Goal: Task Accomplishment & Management: Use online tool/utility

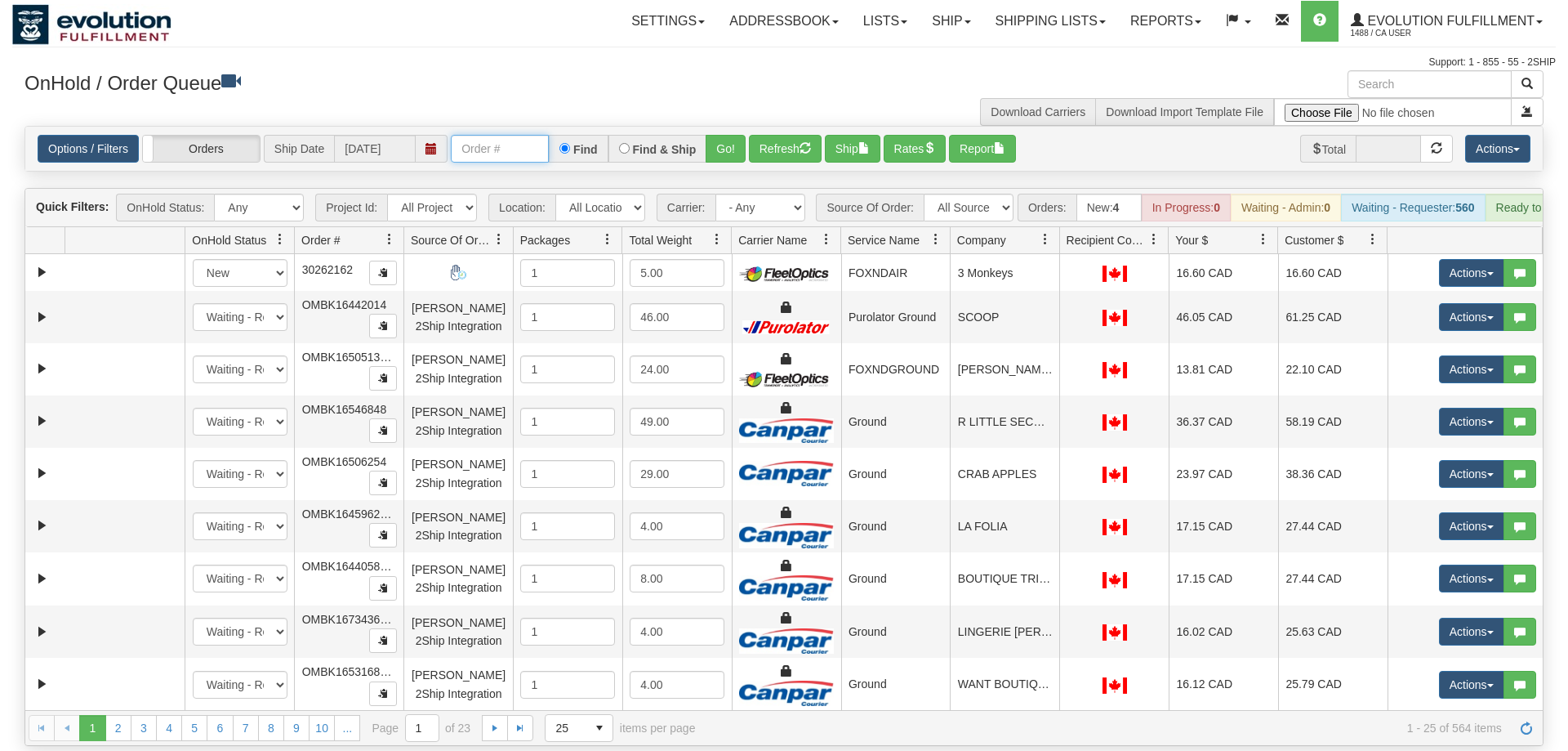
click at [502, 135] on input "text" at bounding box center [500, 149] width 98 height 28
click at [513, 135] on input "text" at bounding box center [500, 149] width 98 height 28
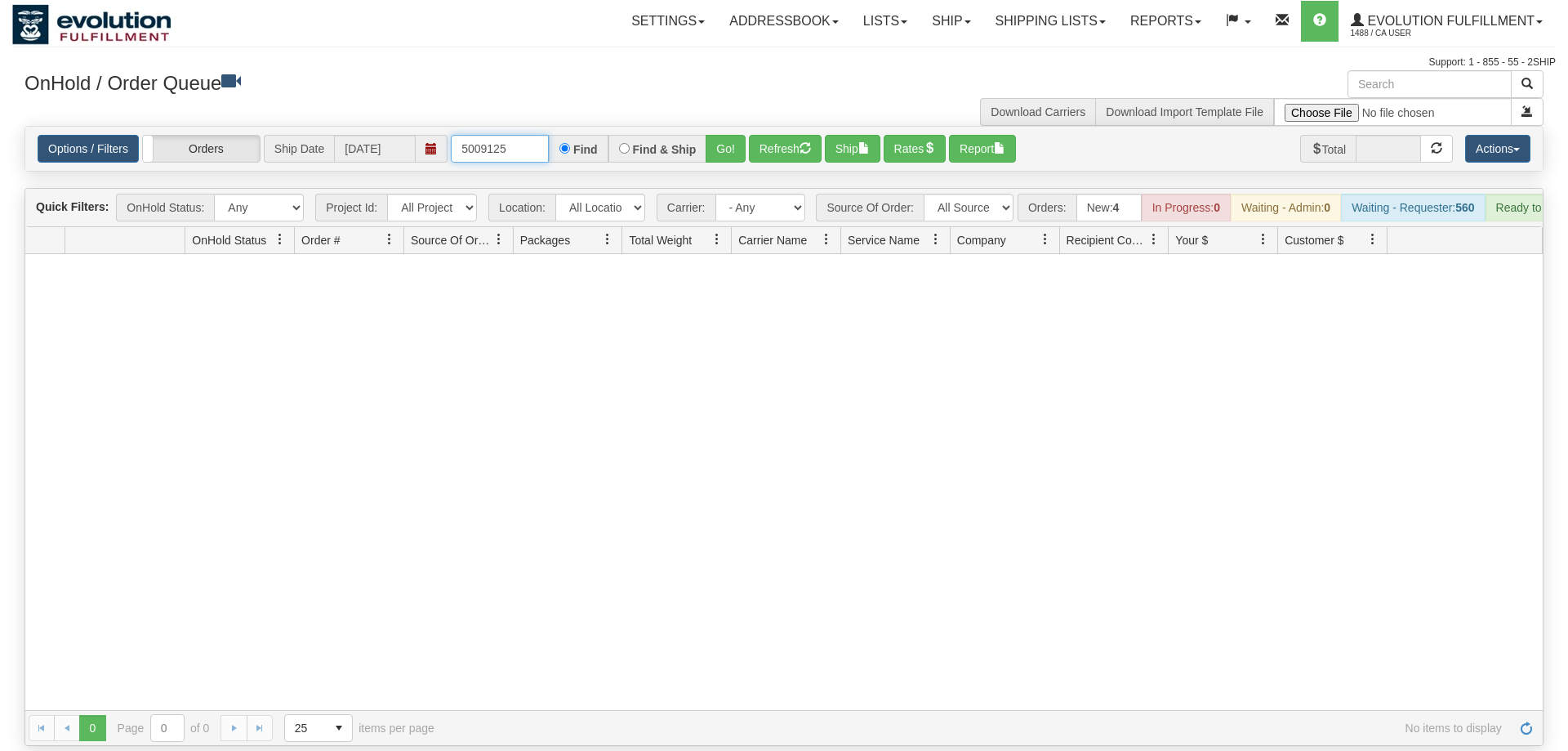
click at [518, 135] on input "5009125" at bounding box center [500, 149] width 98 height 28
type input "27184"
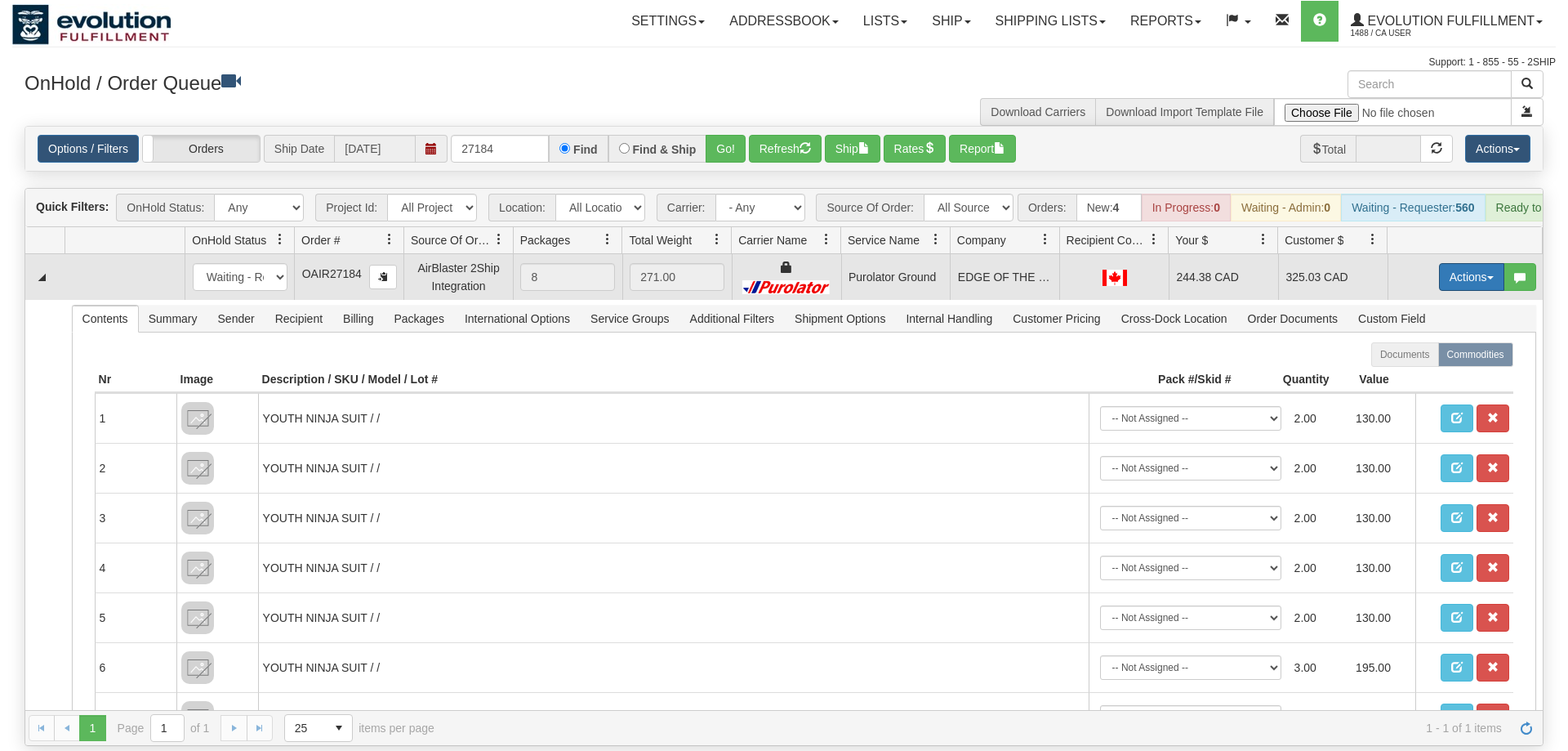
click at [1469, 263] on button "Actions" at bounding box center [1472, 277] width 65 height 28
click at [1389, 302] on span at bounding box center [1394, 307] width 11 height 11
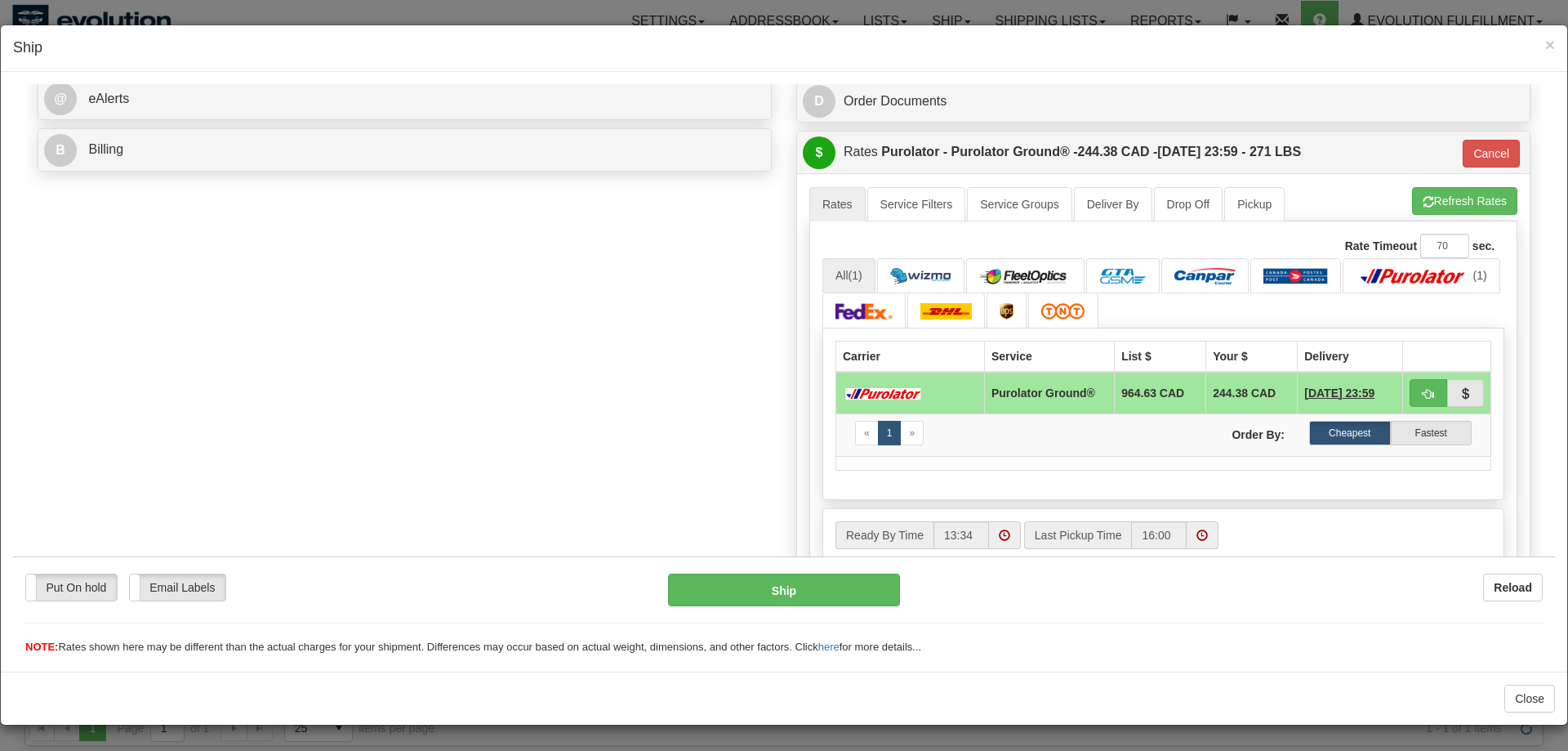
scroll to position [655, 0]
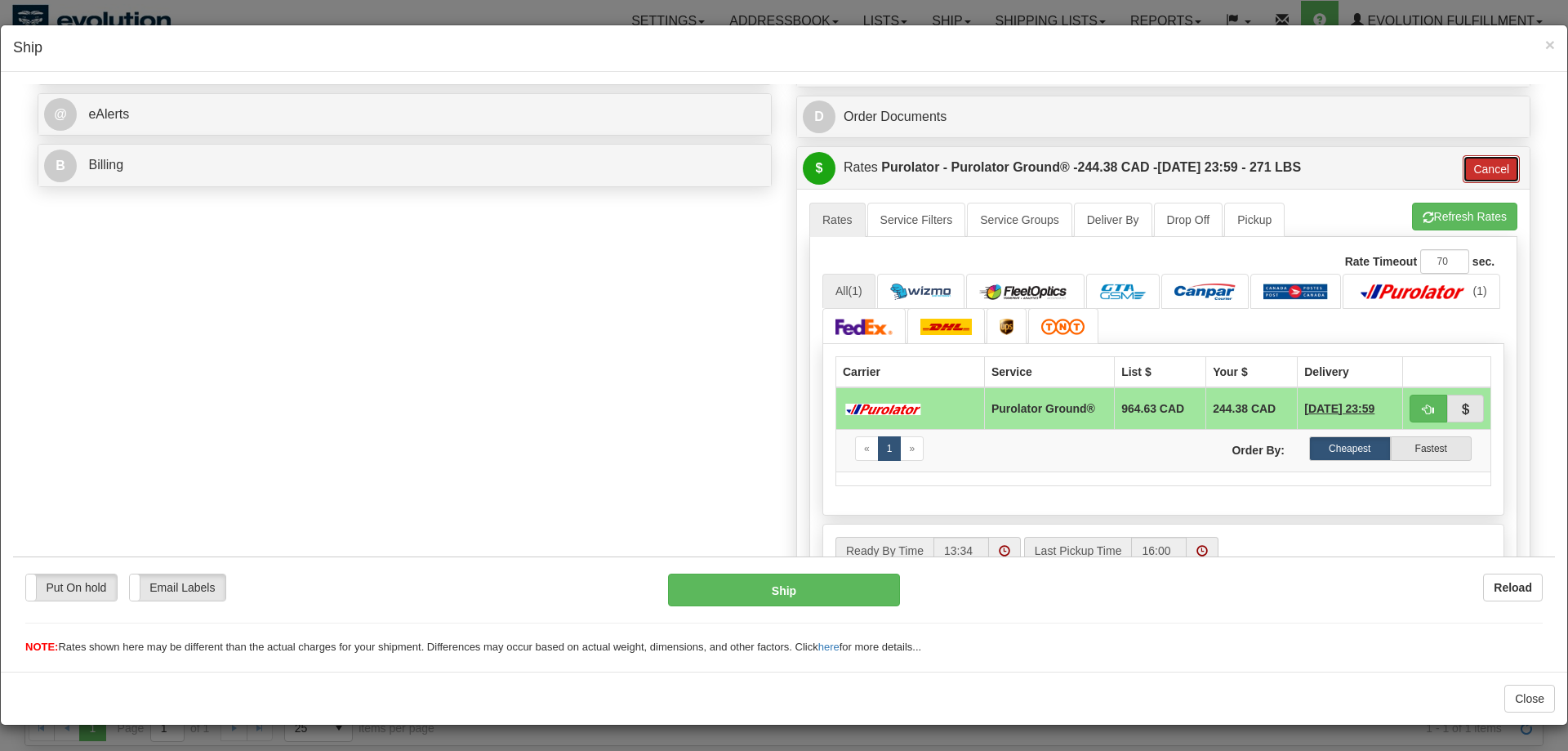
click at [1514, 163] on button "Cancel" at bounding box center [1492, 169] width 57 height 28
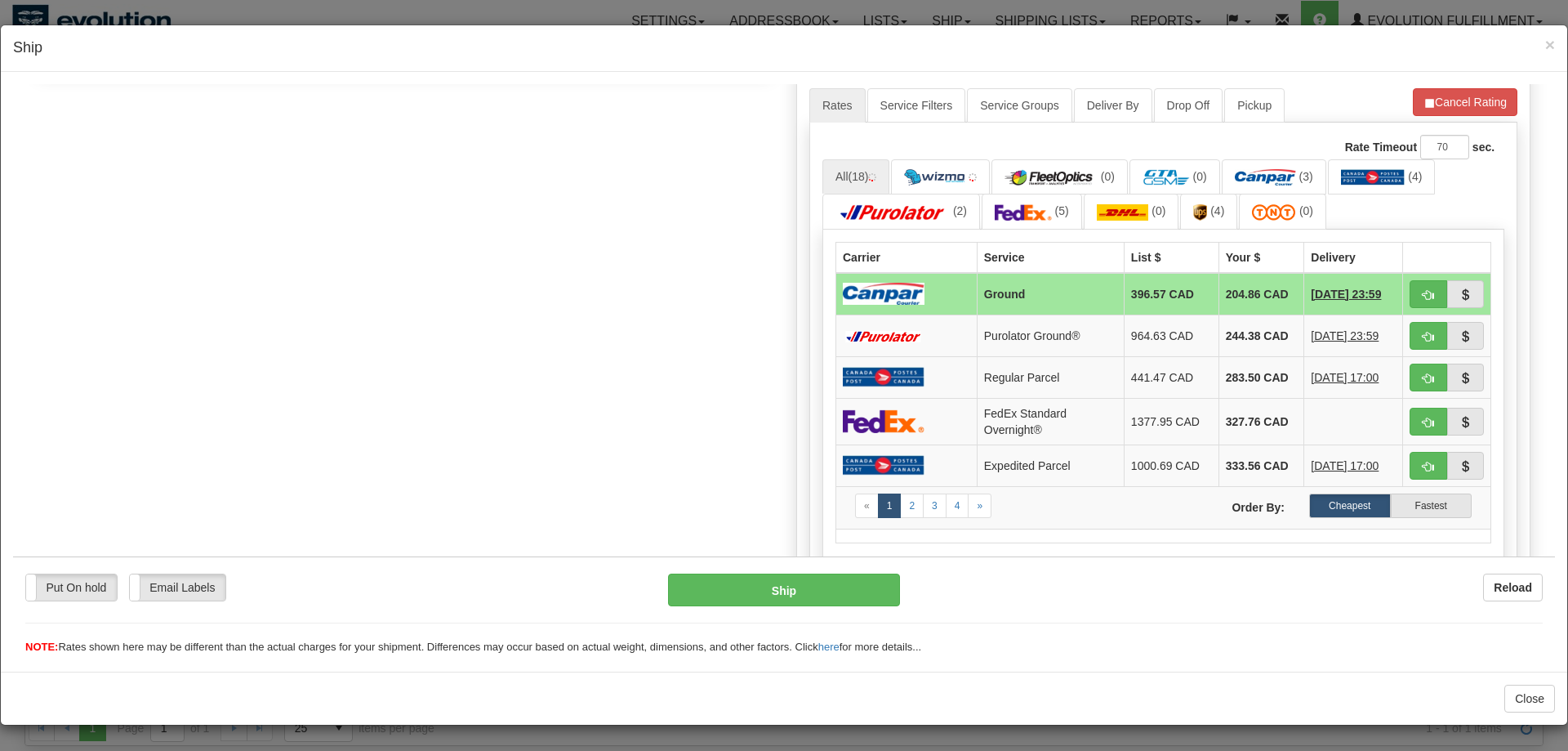
scroll to position [739, 0]
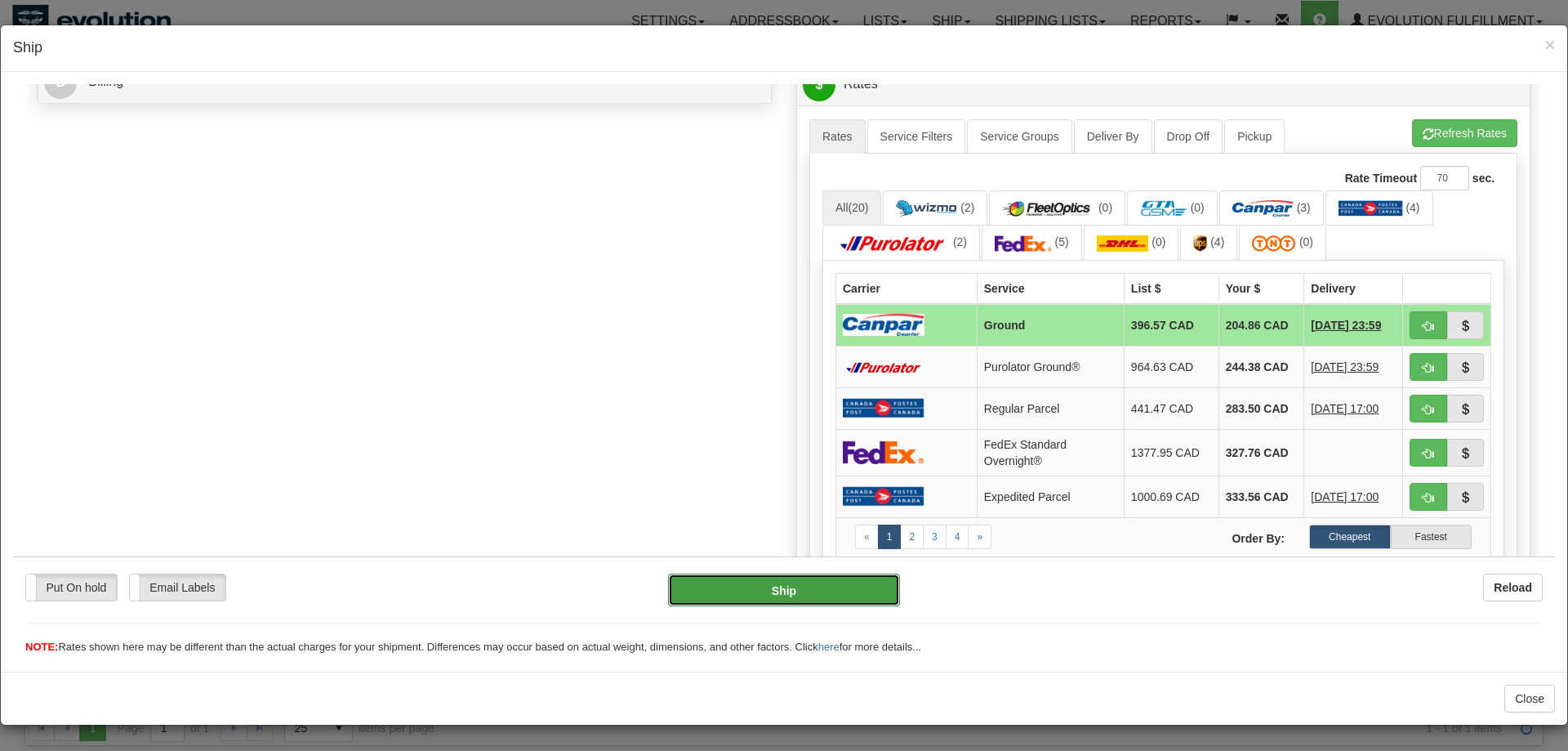
click at [822, 598] on button "Ship" at bounding box center [784, 589] width 233 height 33
type input "1"
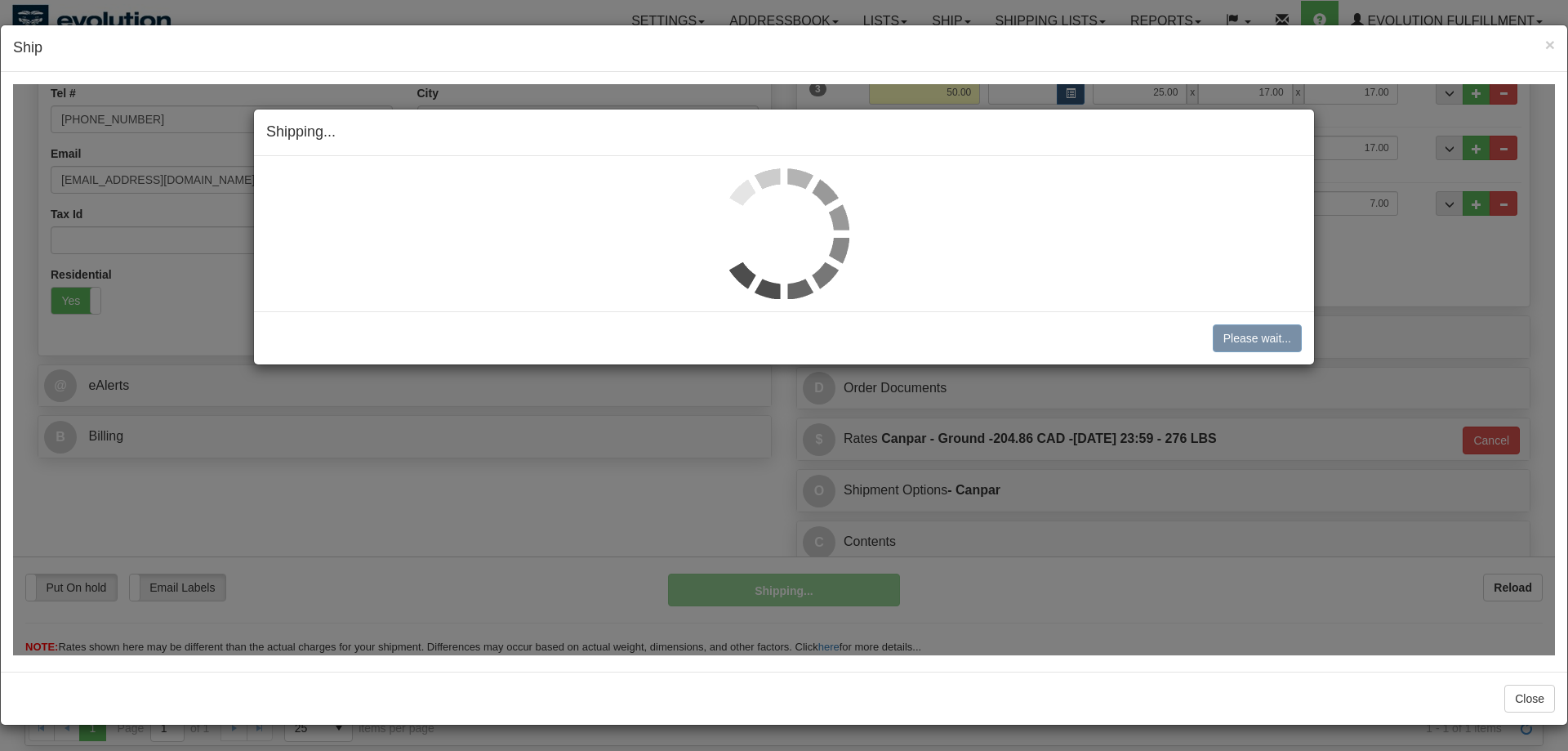
scroll to position [387, 0]
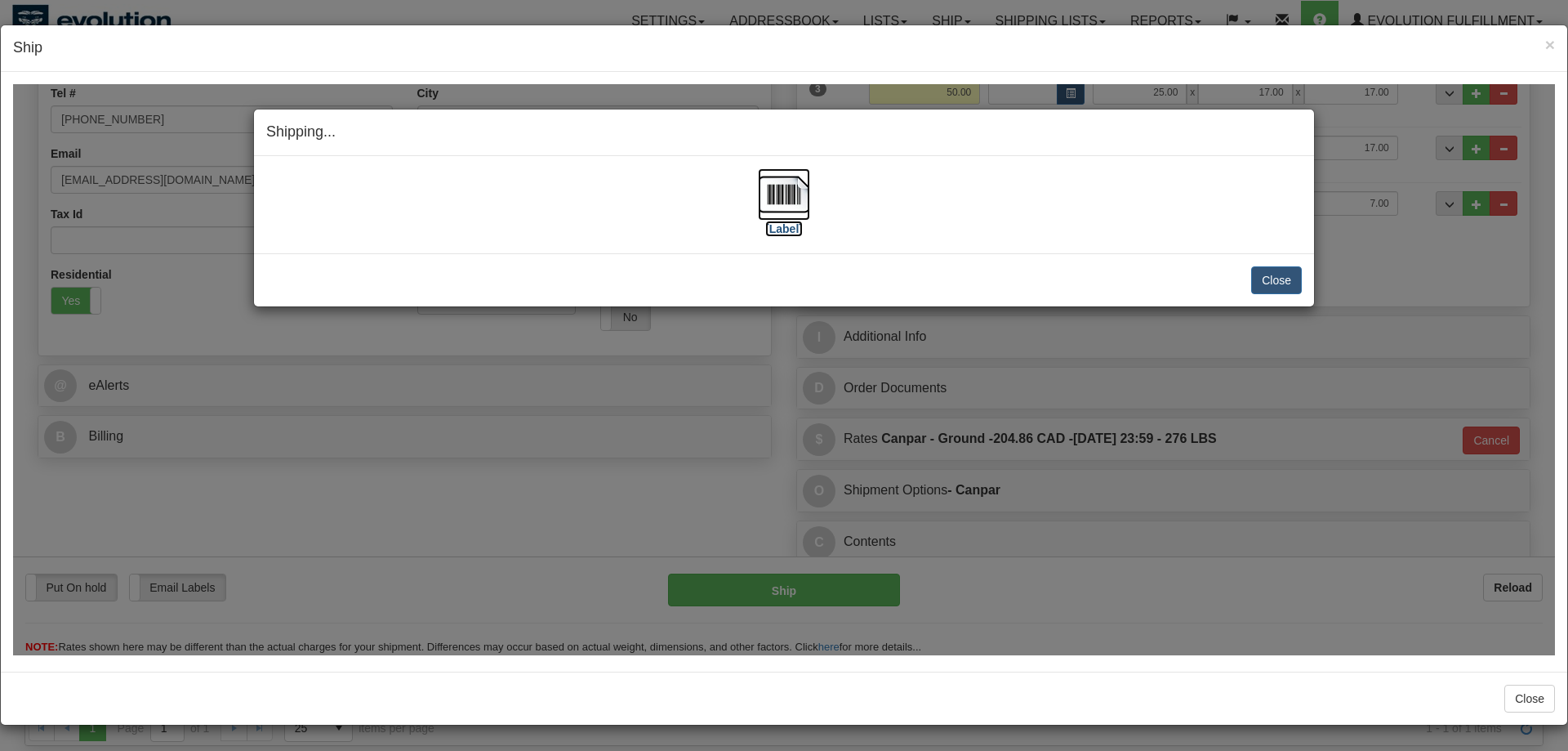
click at [804, 207] on img at bounding box center [784, 194] width 52 height 52
click at [1276, 278] on button "Close" at bounding box center [1276, 280] width 50 height 28
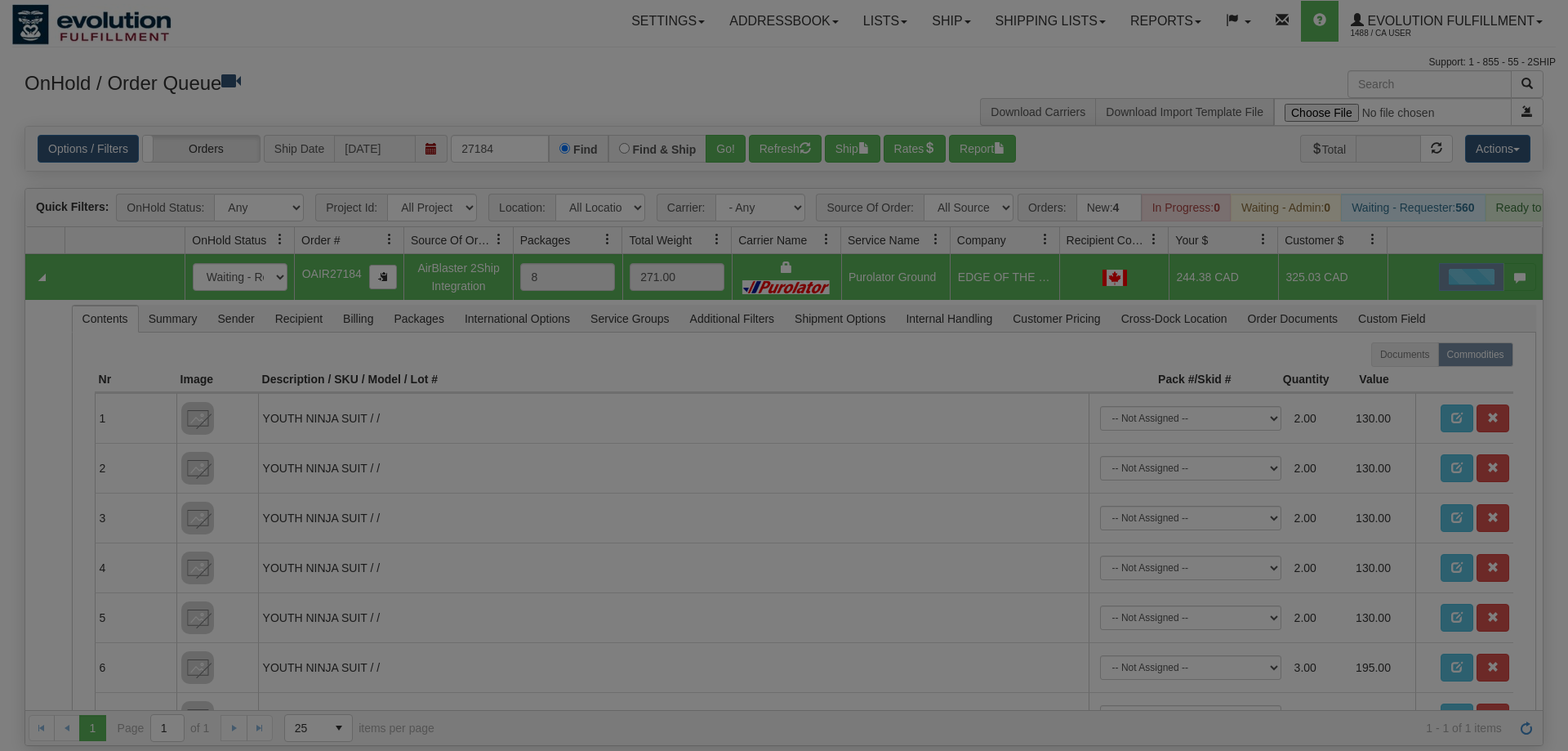
scroll to position [0, 0]
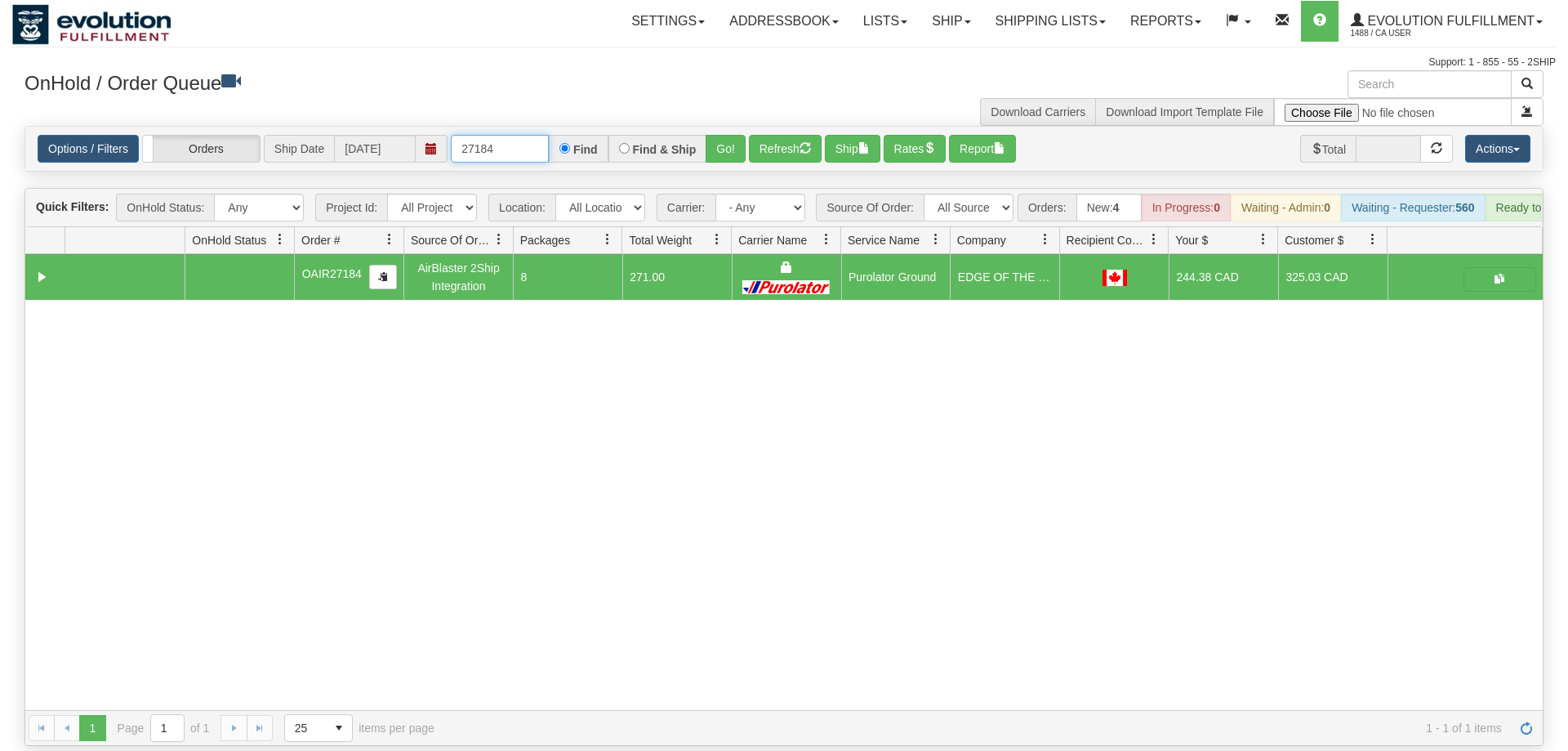
click at [497, 135] on input "27184" at bounding box center [500, 149] width 98 height 28
click at [491, 135] on input "27184" at bounding box center [500, 149] width 98 height 28
click at [492, 135] on input "27184" at bounding box center [500, 149] width 98 height 28
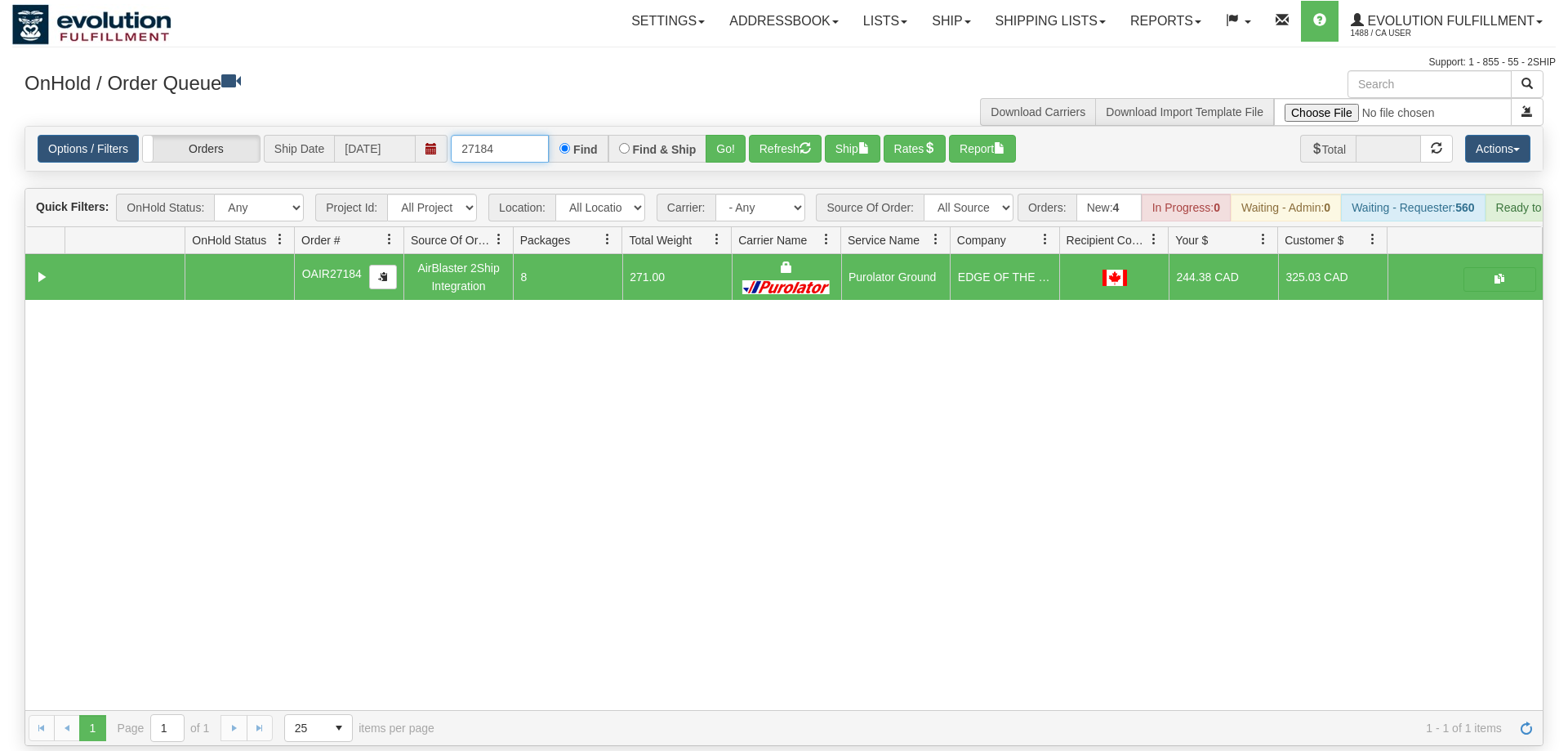
click at [493, 135] on input "27184" at bounding box center [500, 149] width 98 height 28
type input "27022"
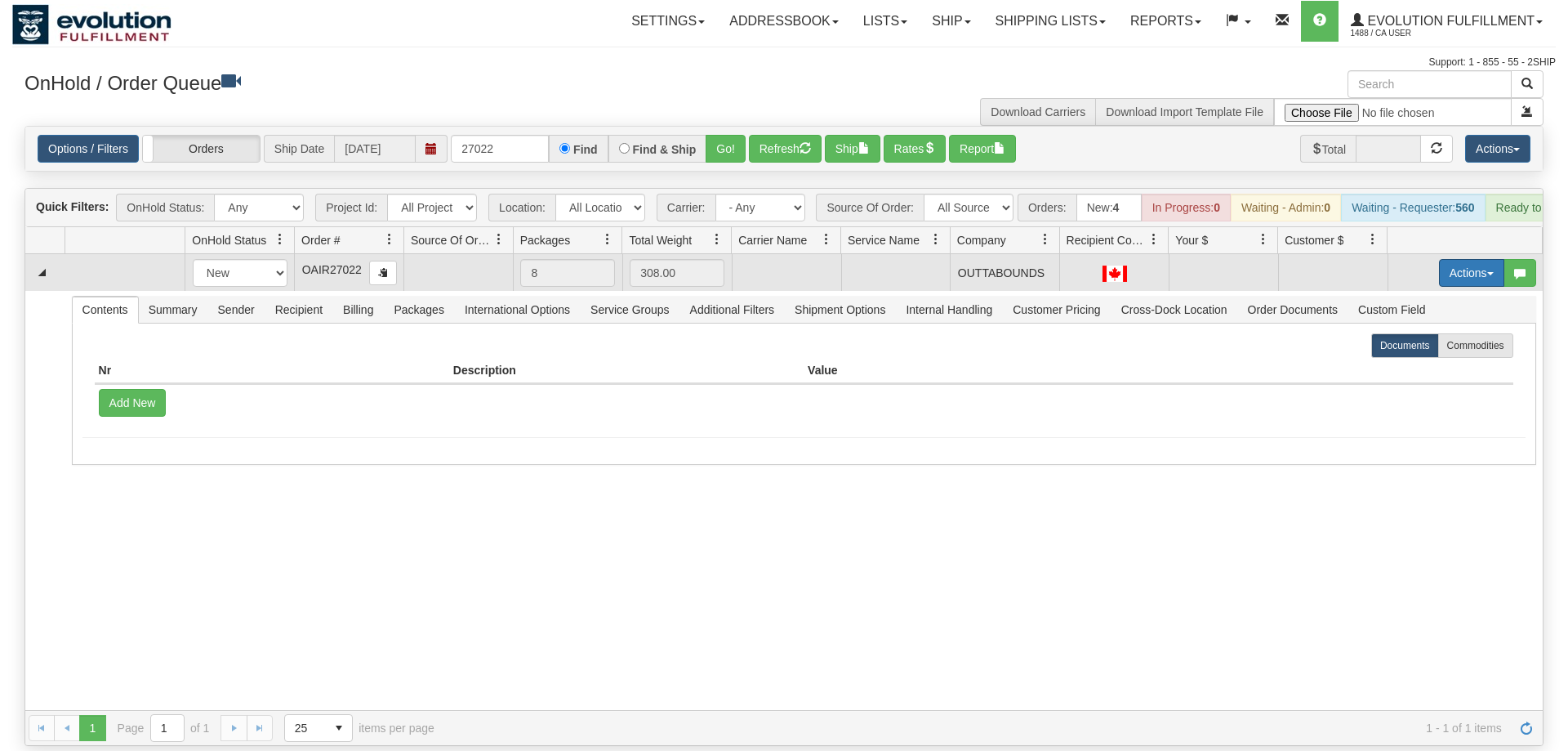
click at [1471, 259] on button "Actions" at bounding box center [1472, 273] width 65 height 28
click at [1439, 294] on link "Open" at bounding box center [1438, 304] width 130 height 21
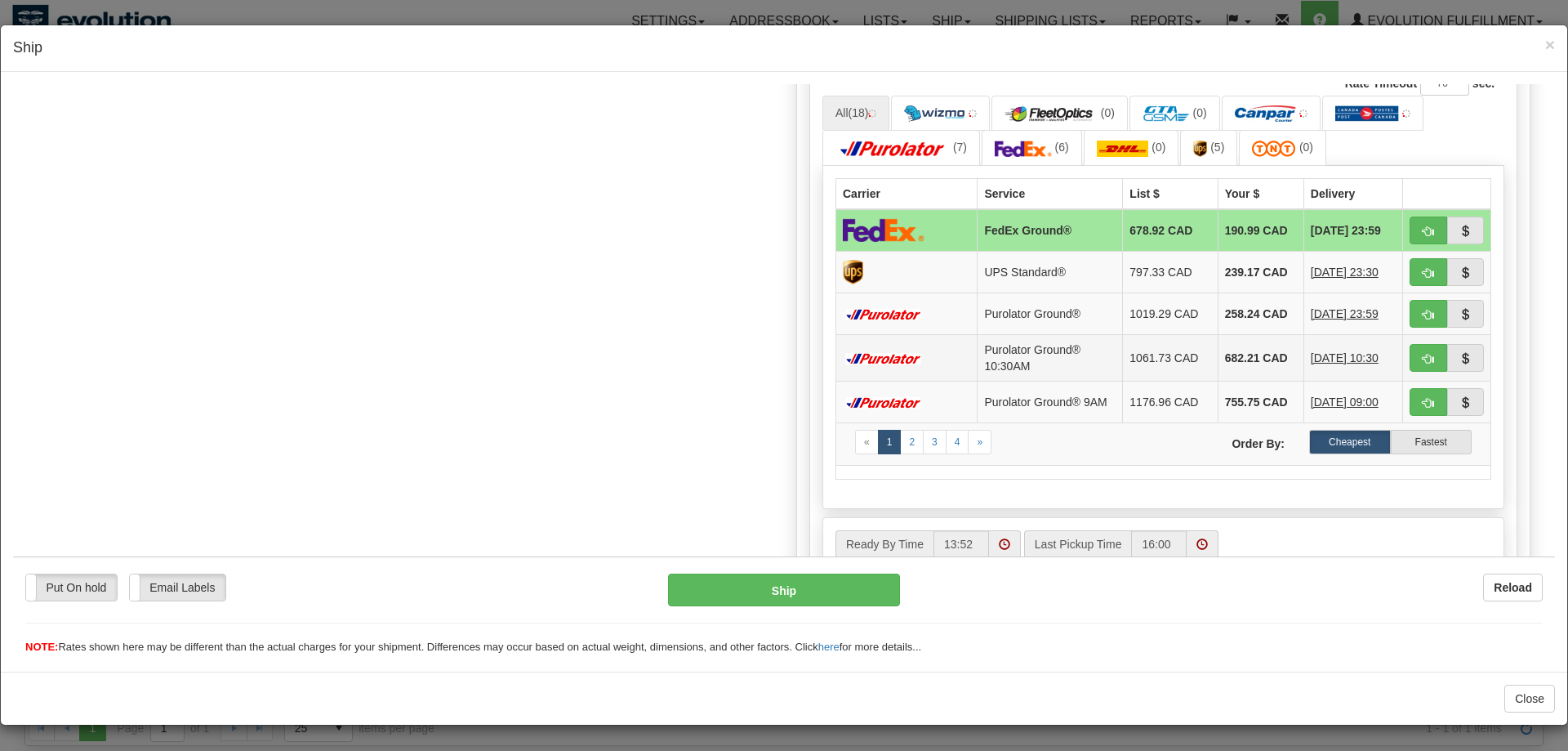
scroll to position [774, 0]
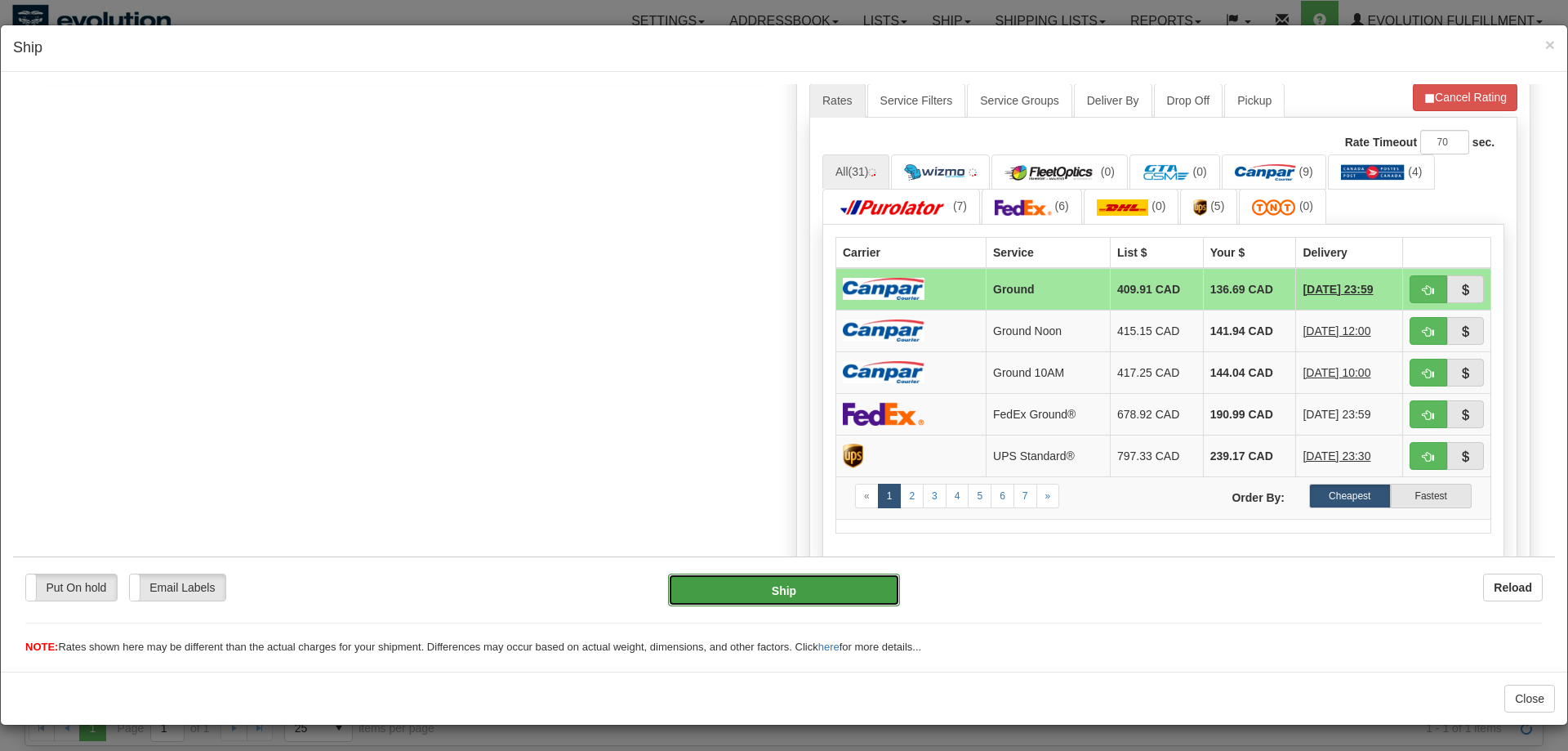
click at [849, 586] on button "Ship" at bounding box center [784, 589] width 233 height 33
type input "1"
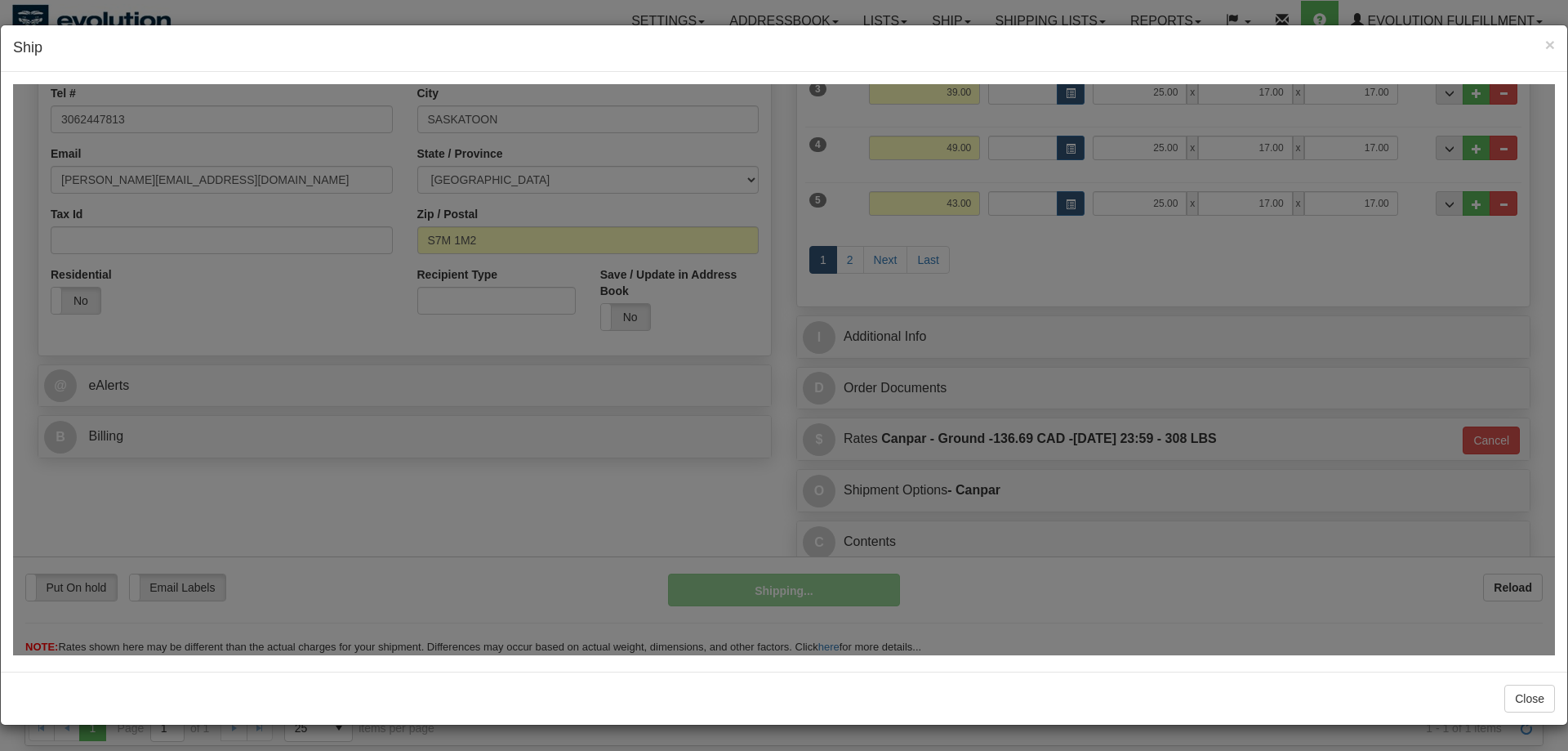
scroll to position [387, 0]
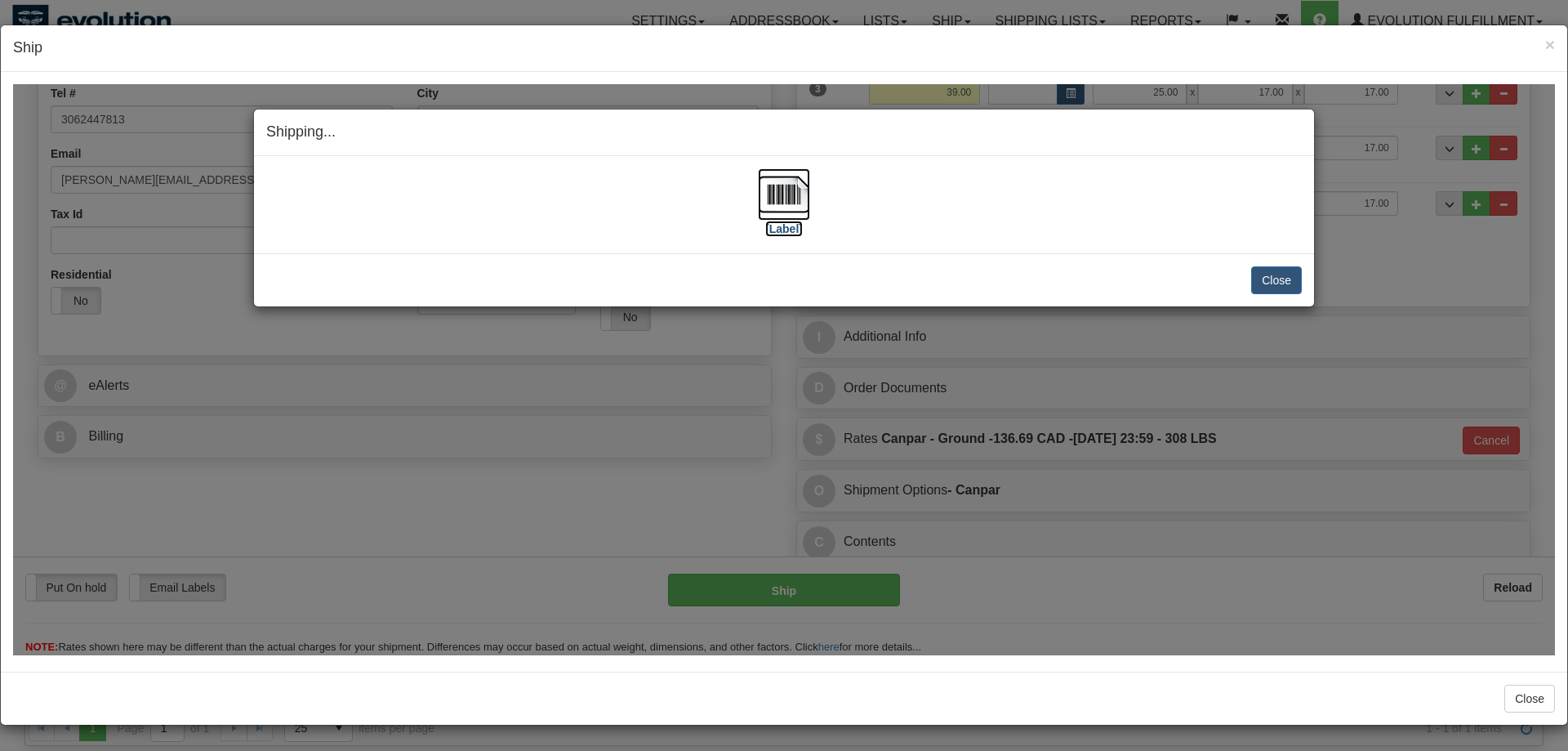
click at [785, 173] on img at bounding box center [784, 194] width 52 height 52
click at [1276, 279] on button "Close" at bounding box center [1276, 280] width 50 height 28
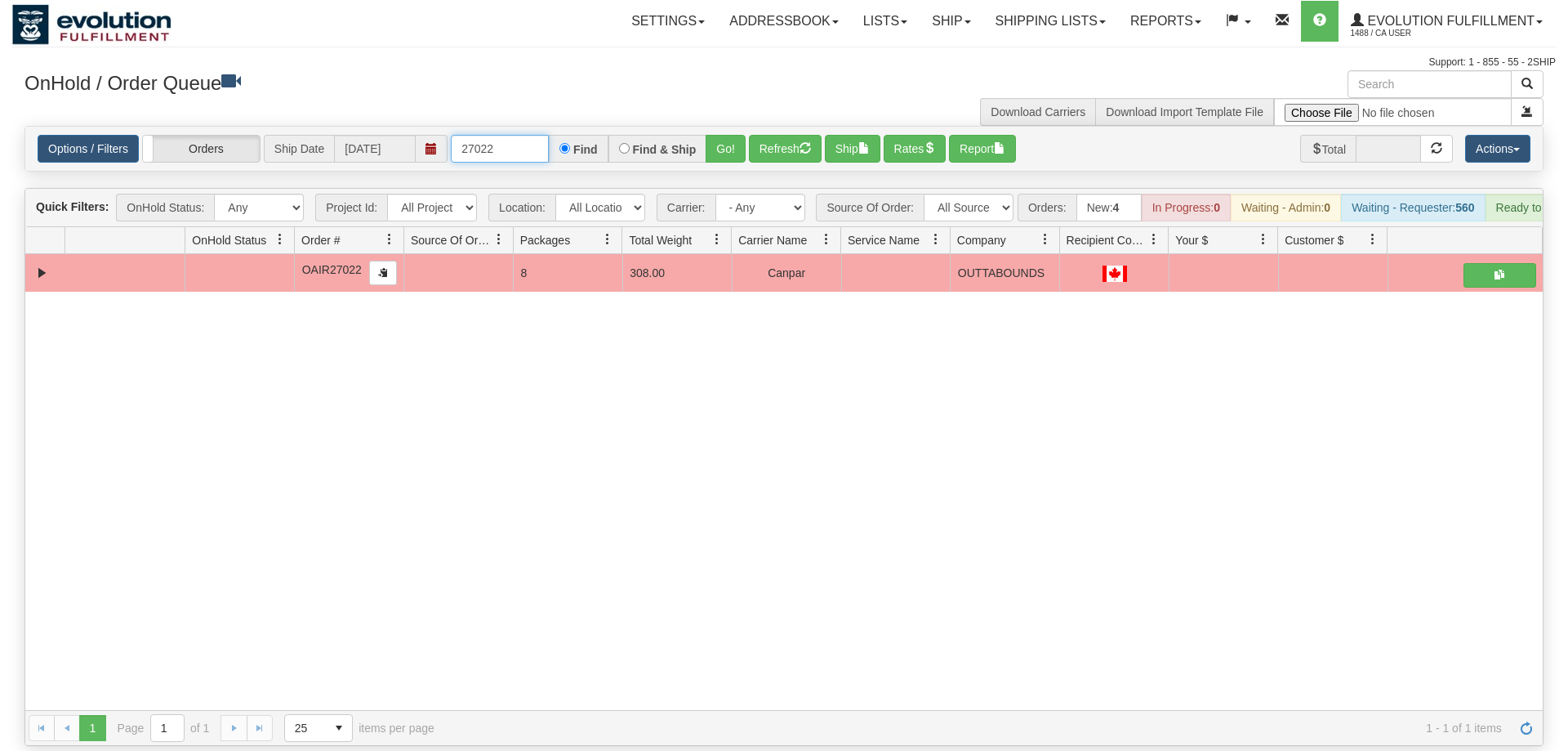
drag, startPoint x: 525, startPoint y: 124, endPoint x: 217, endPoint y: 162, distance: 310.3
click at [451, 149] on input "27022" at bounding box center [500, 149] width 98 height 28
type input "27191"
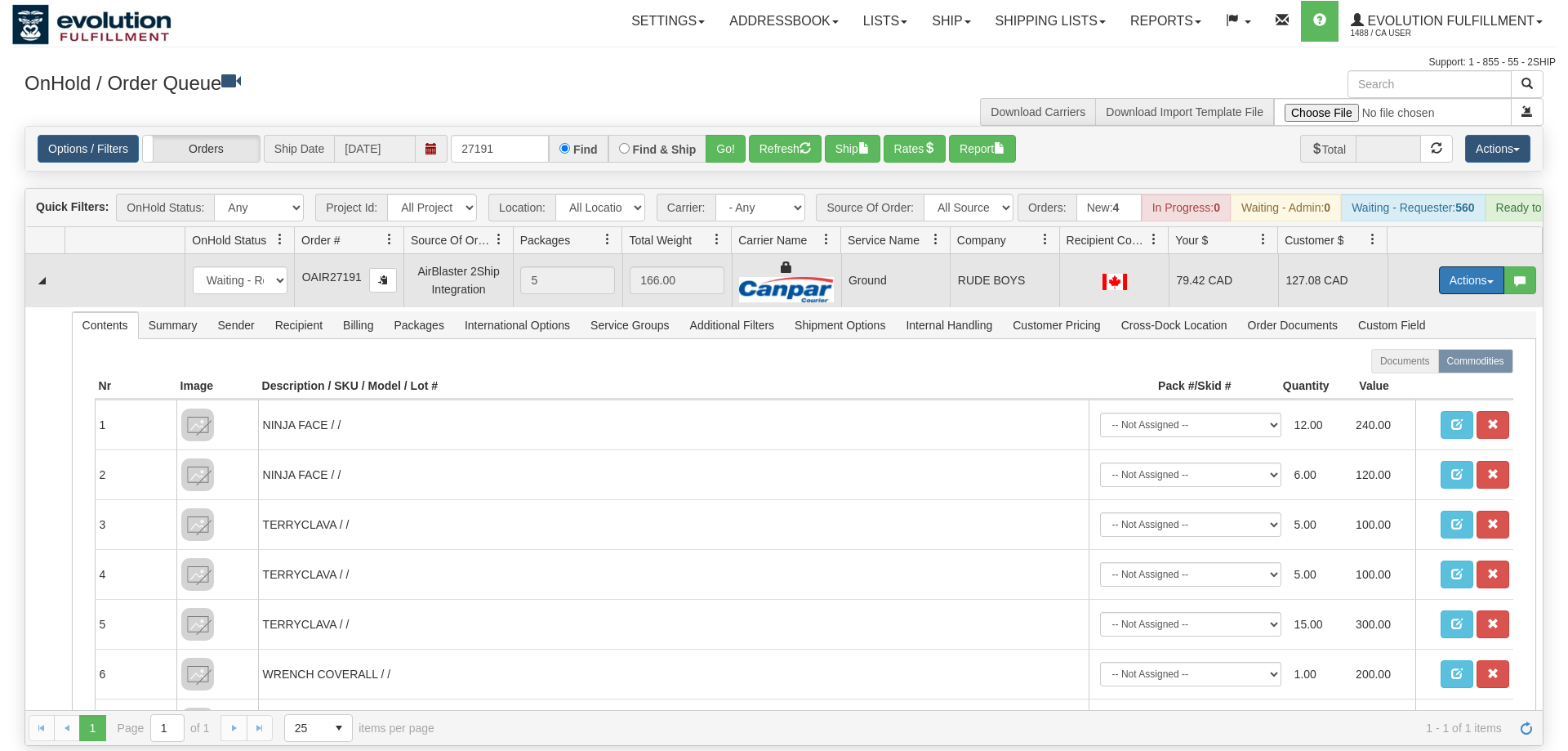
drag, startPoint x: 1454, startPoint y: 255, endPoint x: 1460, endPoint y: 290, distance: 35.5
click at [1455, 266] on button "Actions" at bounding box center [1472, 280] width 65 height 28
click at [1433, 364] on link "Ship" at bounding box center [1438, 375] width 130 height 21
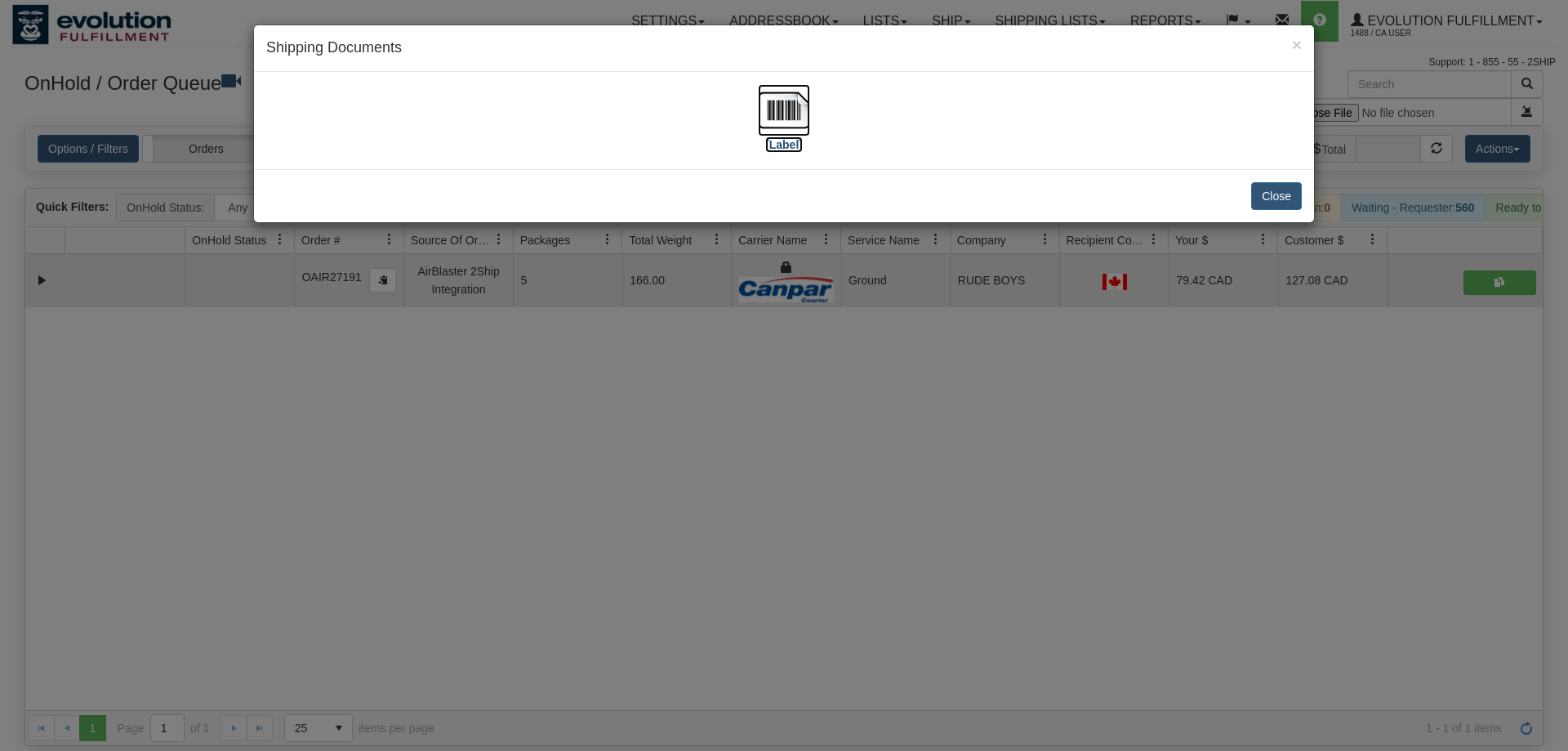
click at [805, 113] on img at bounding box center [784, 110] width 52 height 52
click at [1283, 207] on button "Close" at bounding box center [1276, 196] width 50 height 28
